Goal: Task Accomplishment & Management: Use online tool/utility

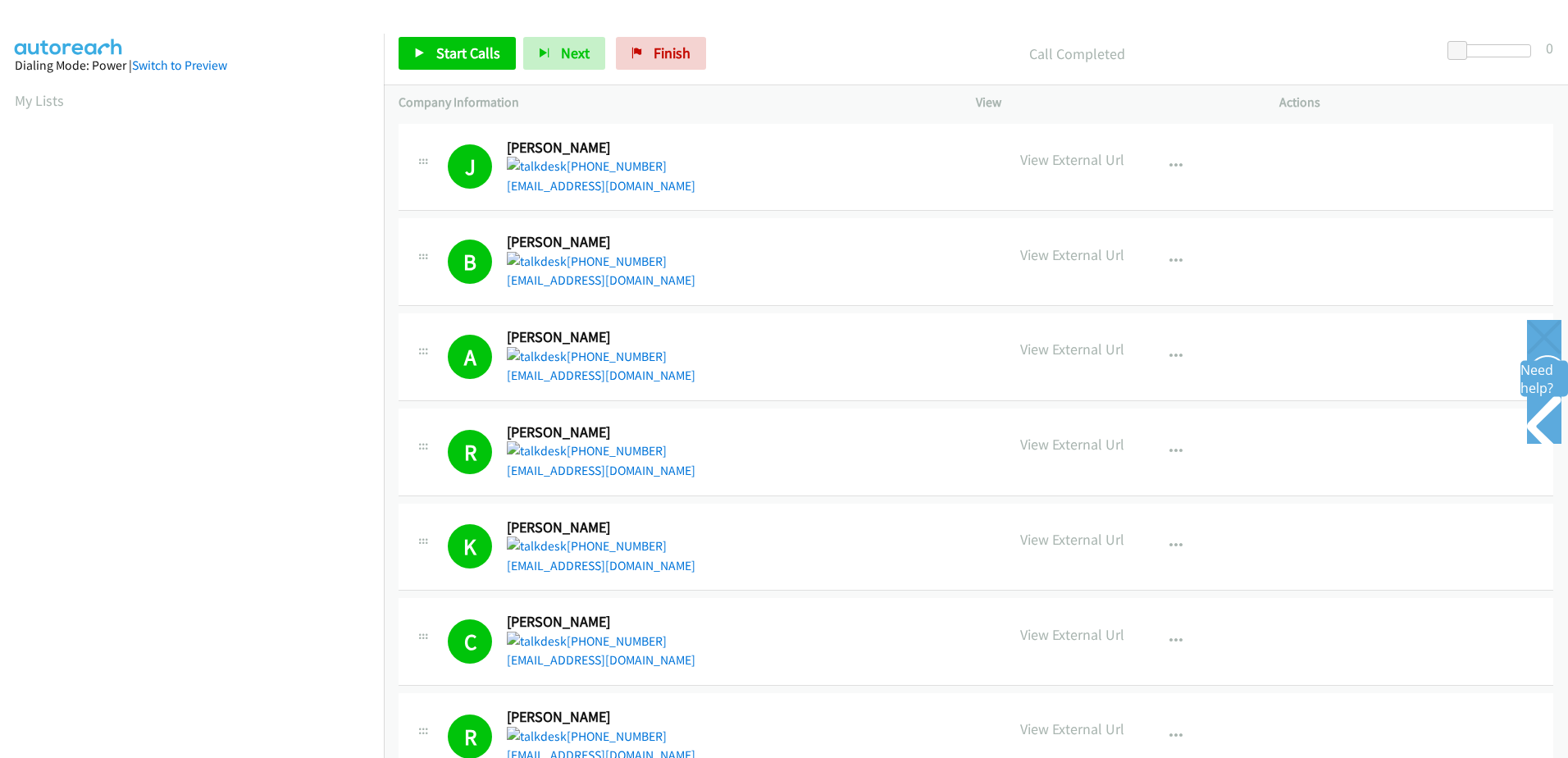
scroll to position [127, 0]
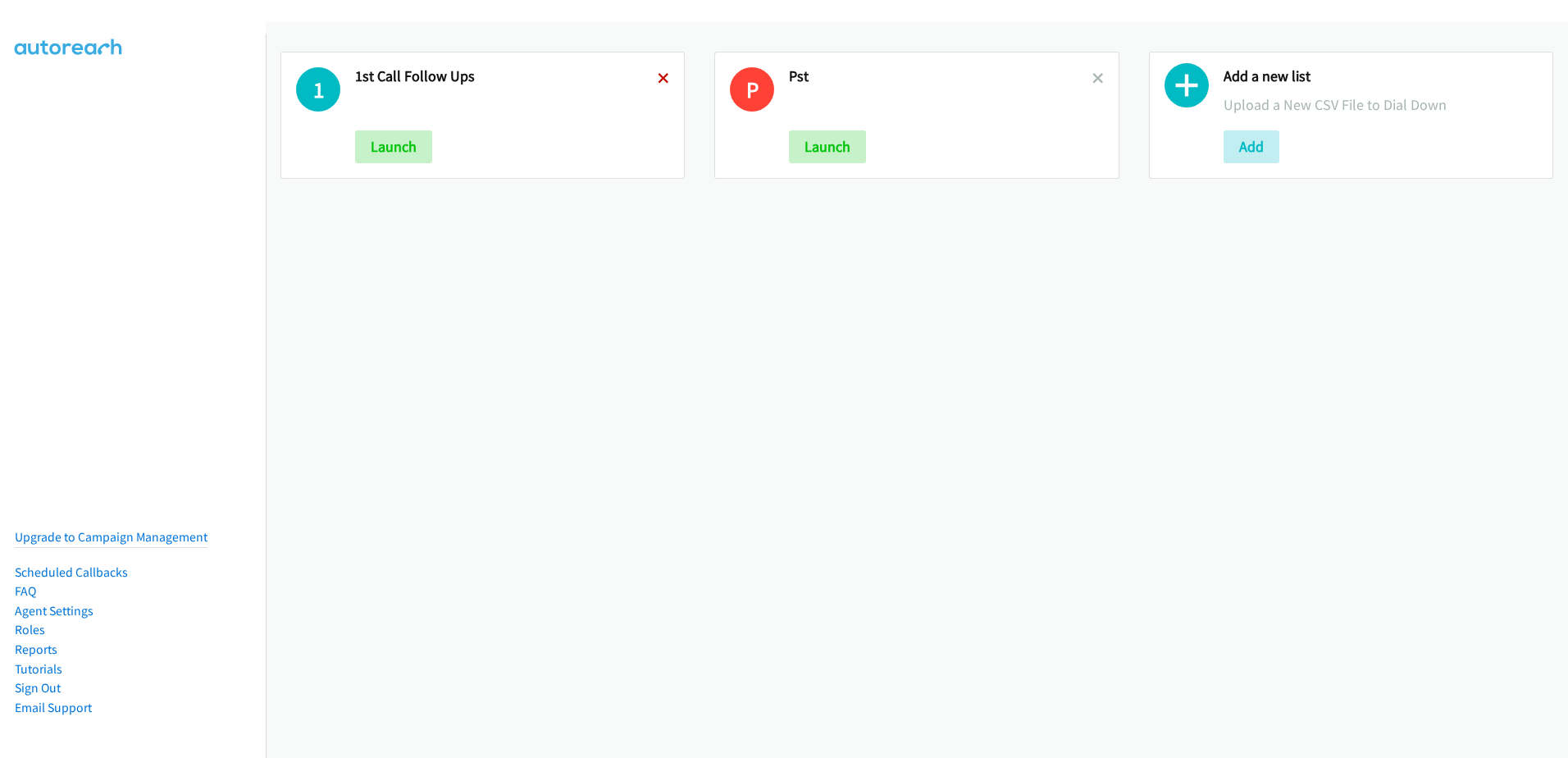
click at [659, 76] on icon at bounding box center [663, 79] width 11 height 11
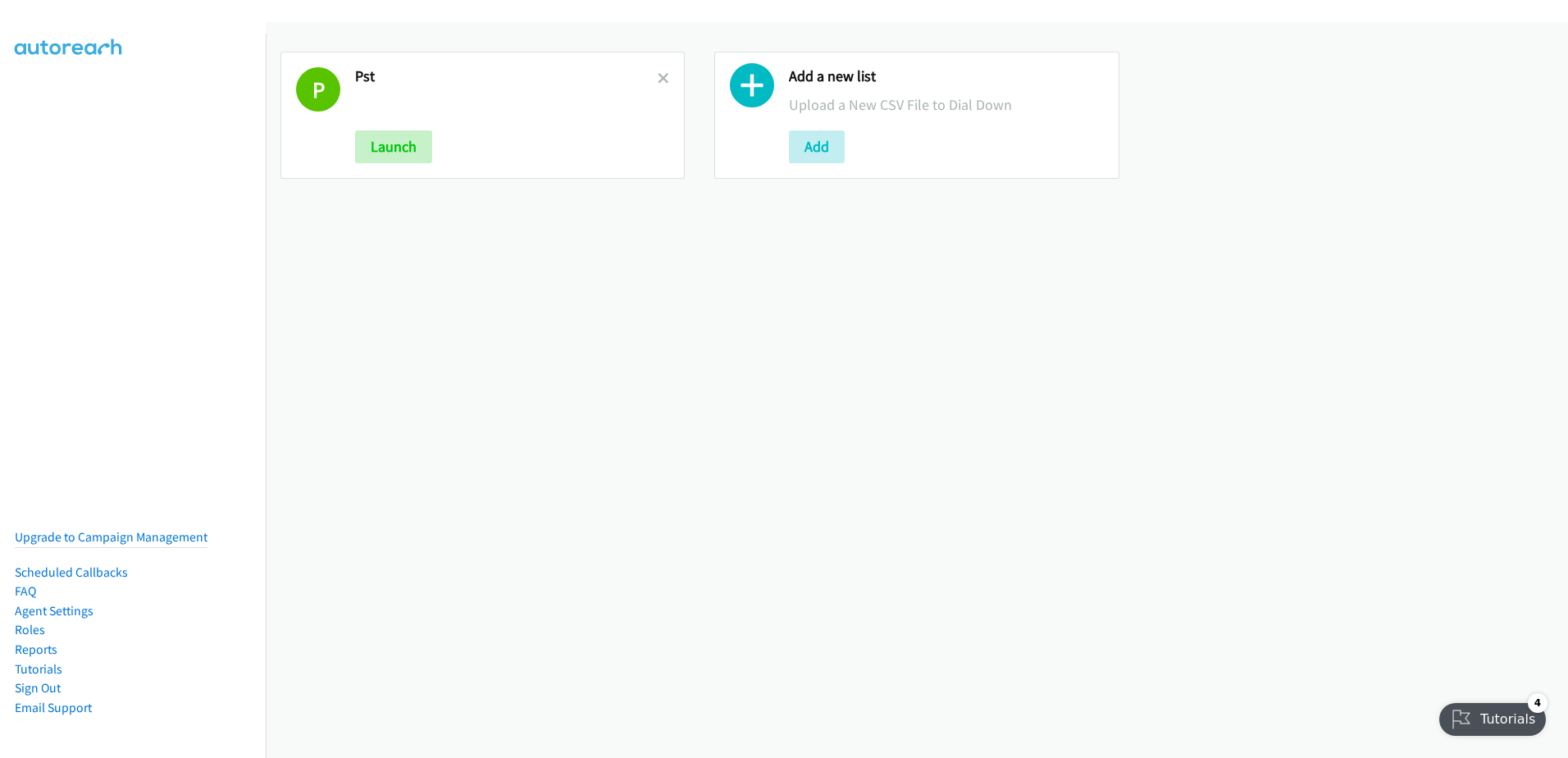
click at [649, 79] on h2 "Pst" at bounding box center [506, 77] width 303 height 19
click at [662, 83] on icon at bounding box center [663, 79] width 11 height 11
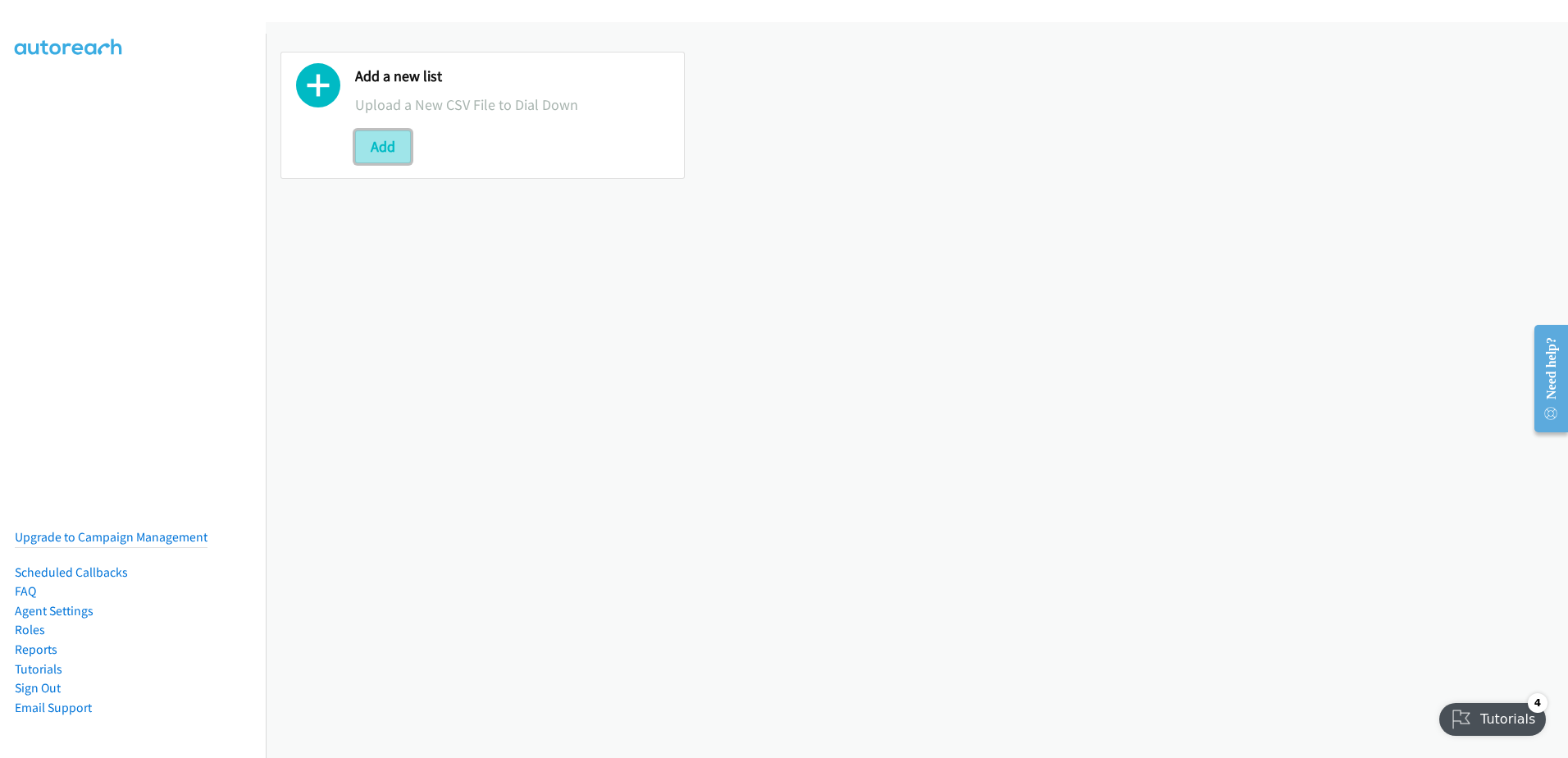
click at [386, 143] on button "Add" at bounding box center [383, 146] width 56 height 33
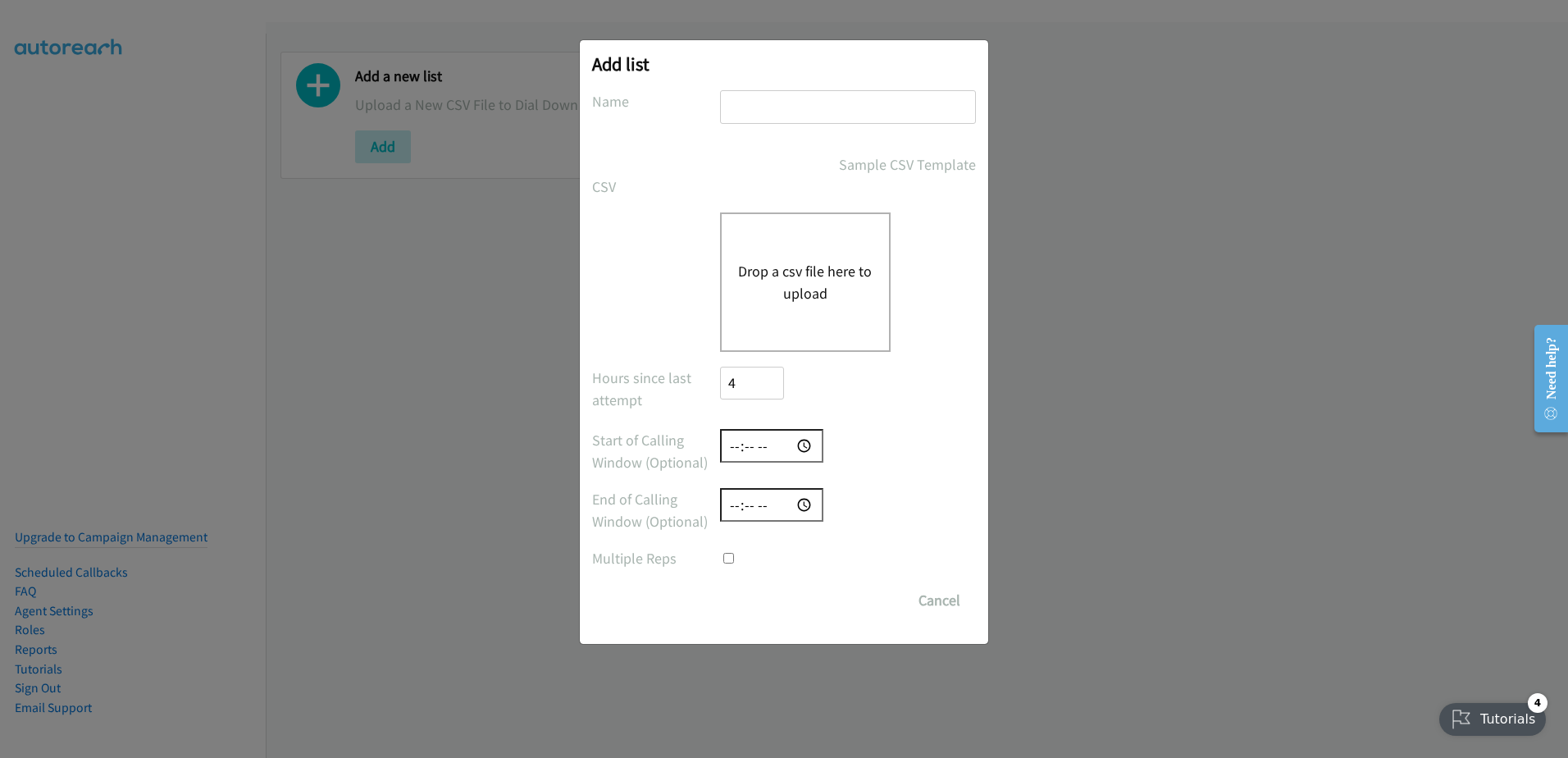
click at [888, 112] on input "text" at bounding box center [848, 107] width 256 height 34
type input "1st attempt FU"
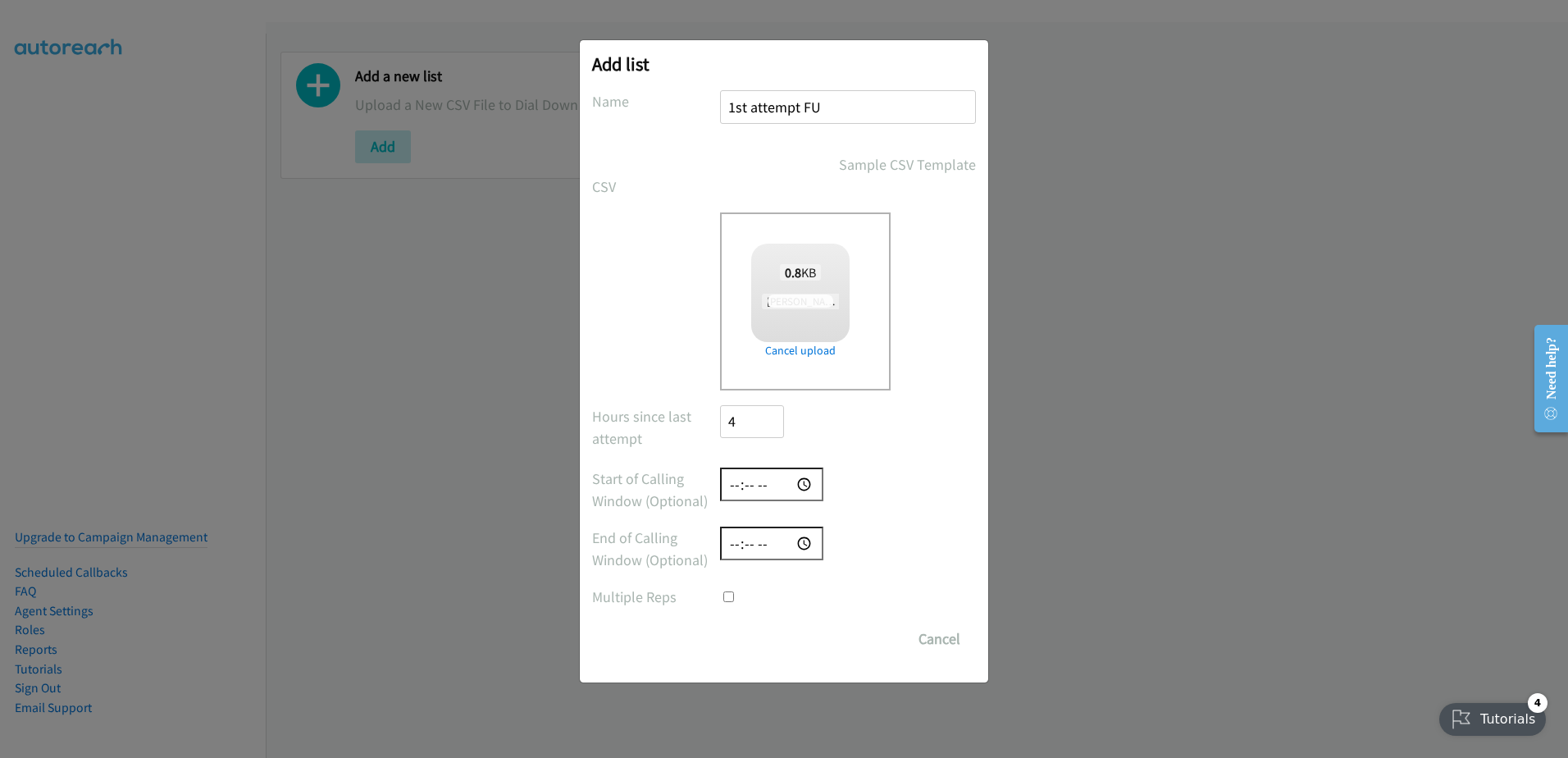
checkbox input "true"
click at [768, 645] on input "Save List" at bounding box center [763, 639] width 86 height 33
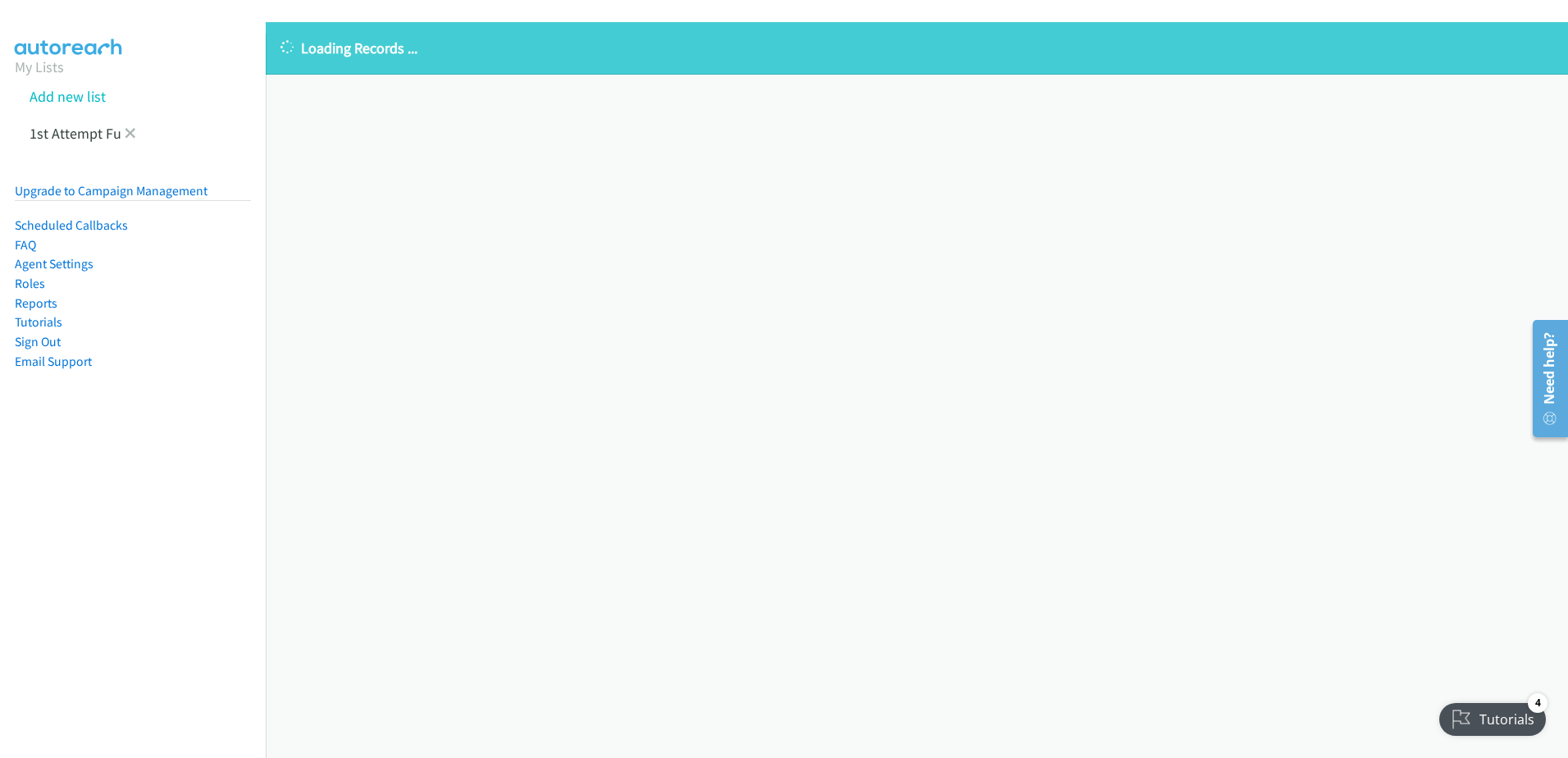
drag, startPoint x: 6, startPoint y: 101, endPoint x: 31, endPoint y: 114, distance: 28.2
click at [6, 101] on aside "My Lists Add new list 1st Attempt Fu Upgrade to Campaign Management Scheduled C…" at bounding box center [133, 240] width 266 height 412
click at [72, 141] on link "1st Attempt Fu" at bounding box center [76, 133] width 92 height 19
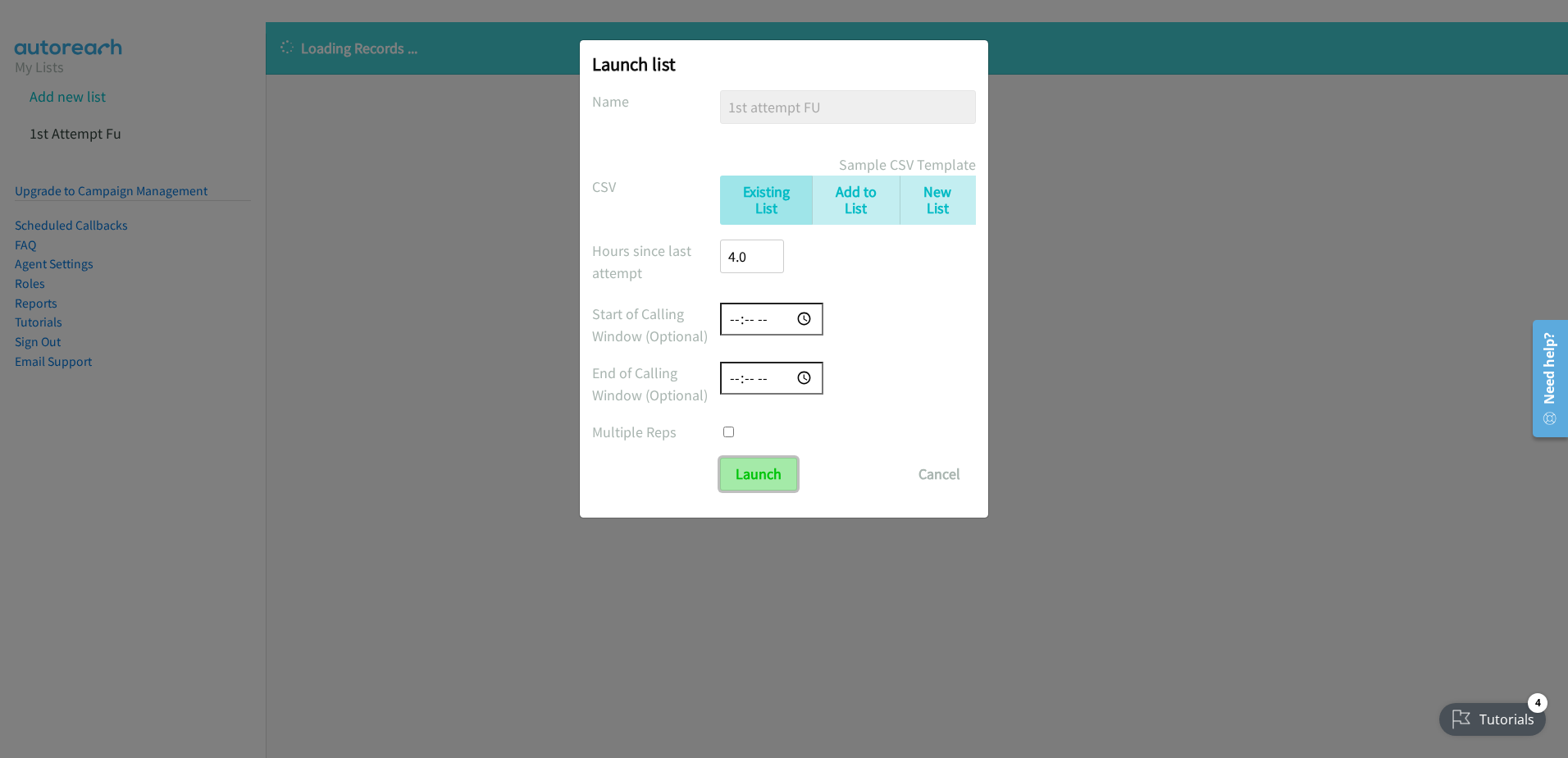
click at [764, 480] on input "Launch" at bounding box center [758, 474] width 77 height 33
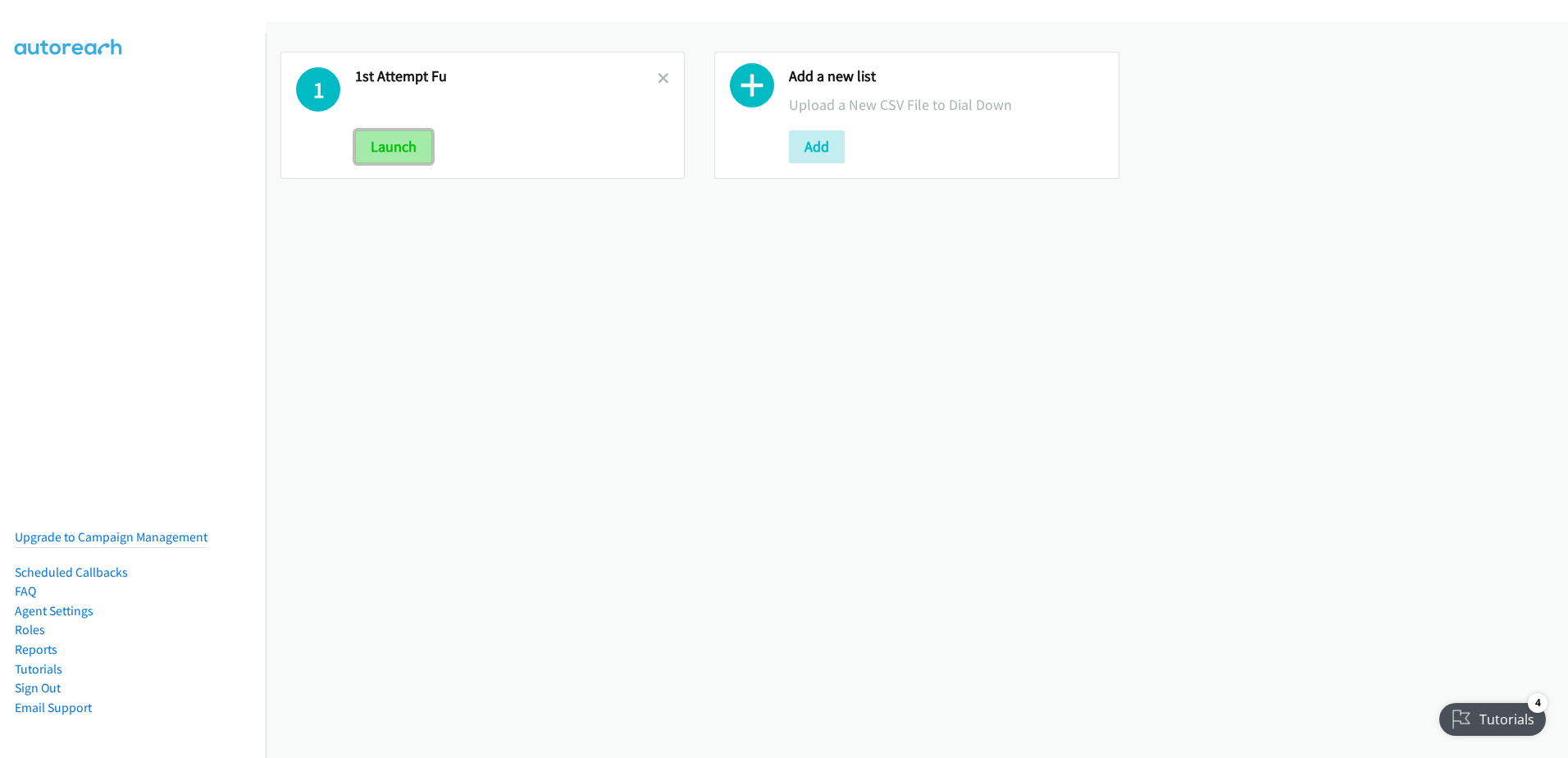
click at [401, 150] on button "Launch" at bounding box center [393, 146] width 77 height 33
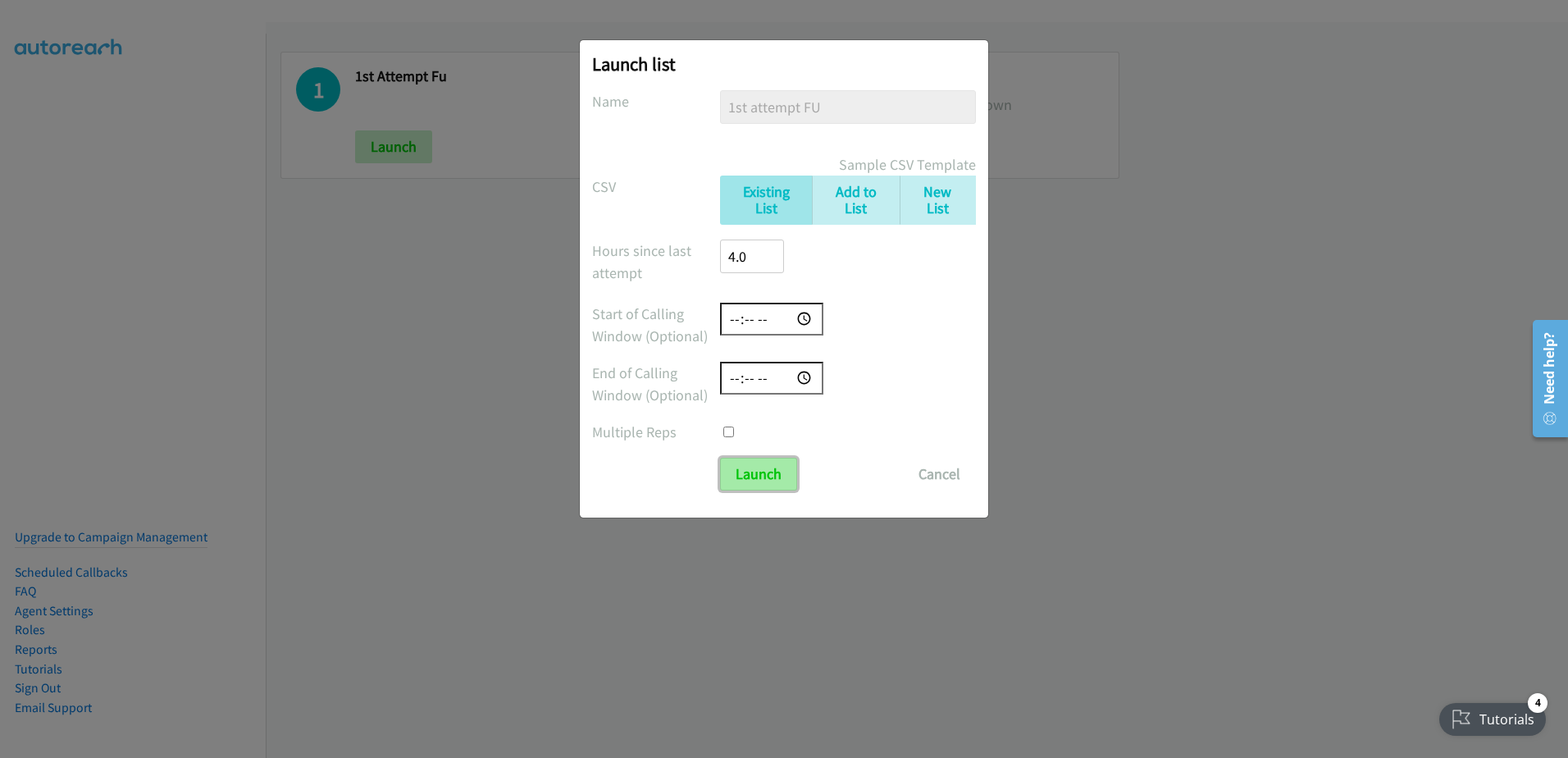
click at [772, 473] on input "Launch" at bounding box center [758, 474] width 77 height 33
